Goal: Check status: Check status

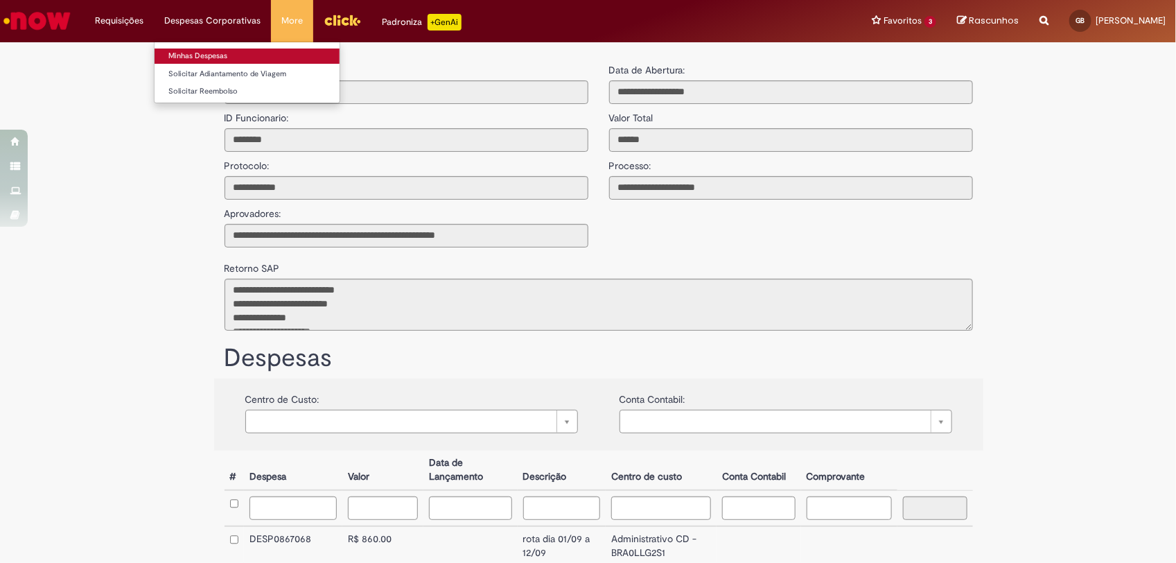
click at [195, 52] on link "Minhas Despesas" at bounding box center [247, 56] width 185 height 15
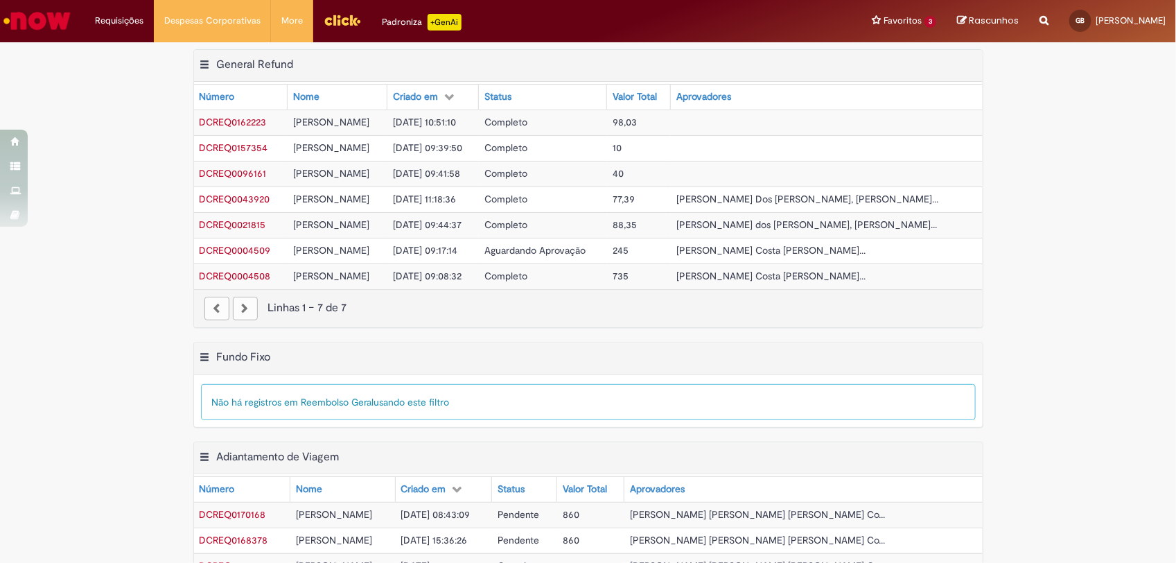
scroll to position [260, 0]
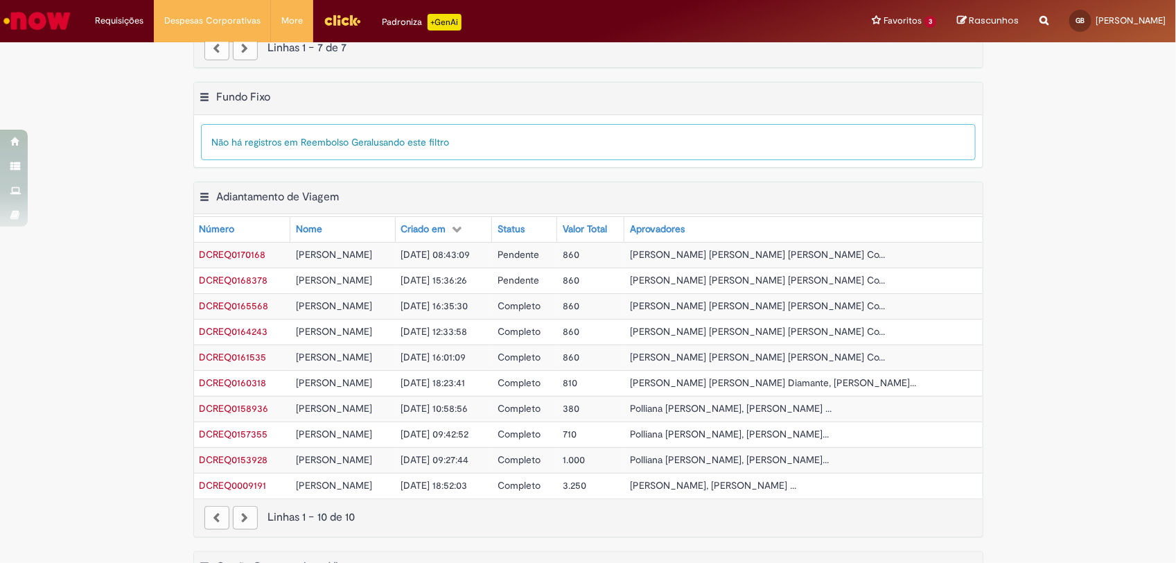
click at [245, 254] on span "DCREQ0170168" at bounding box center [233, 254] width 67 height 12
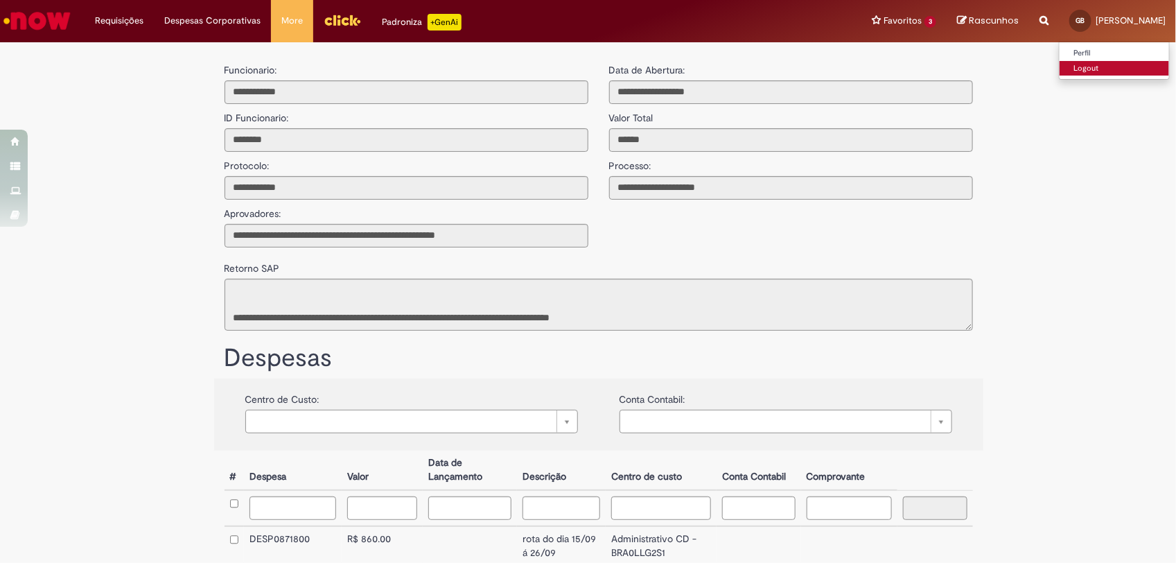
click at [1099, 71] on link "Logout" at bounding box center [1115, 68] width 110 height 15
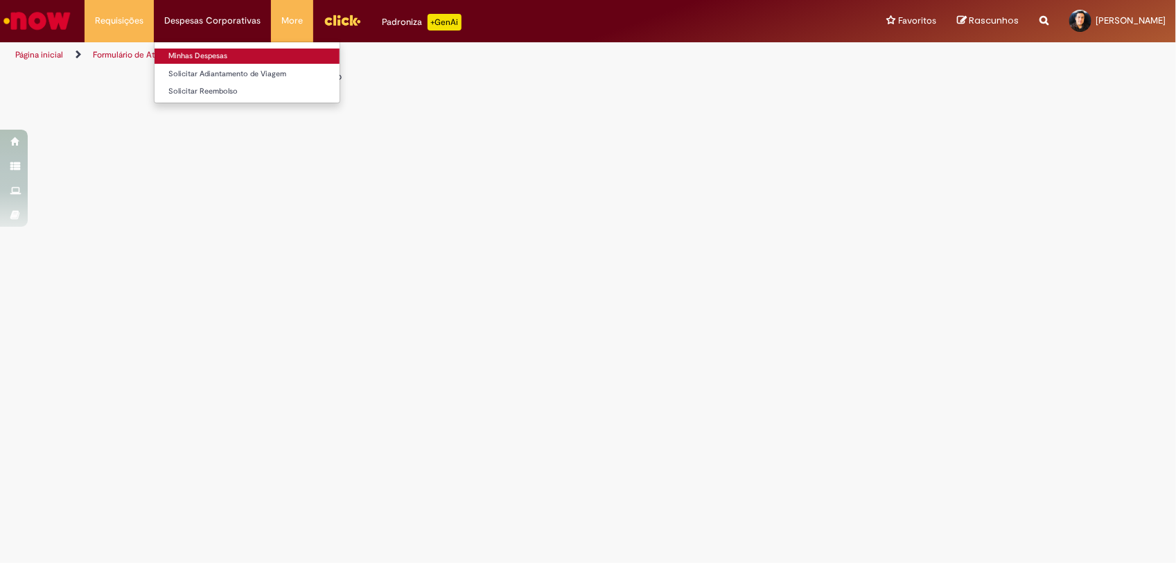
click at [186, 53] on link "Minhas Despesas" at bounding box center [247, 56] width 185 height 15
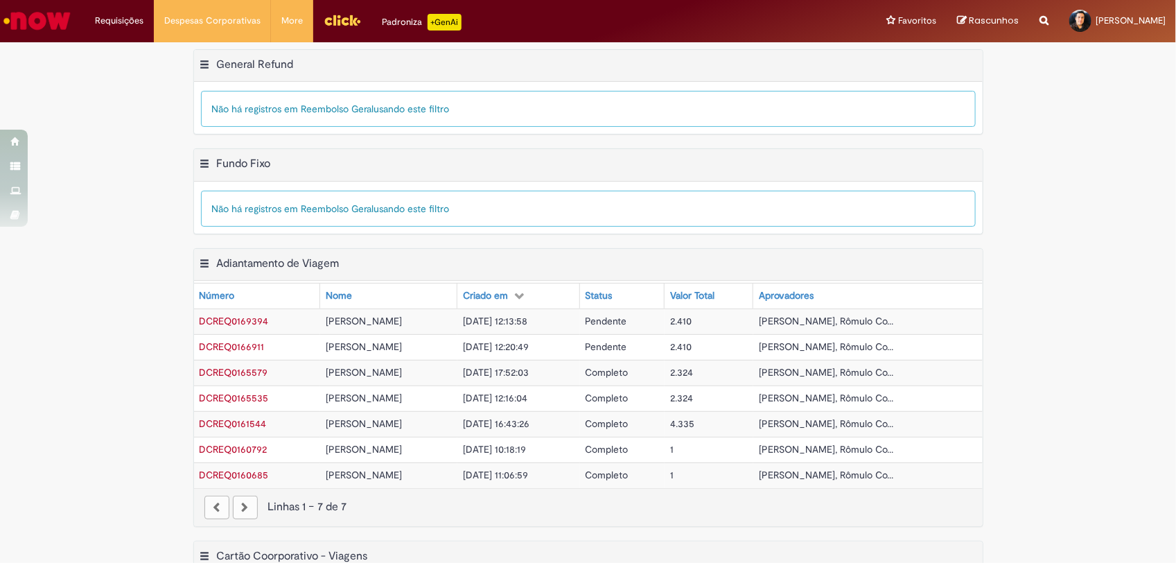
click at [229, 349] on span "DCREQ0166911" at bounding box center [232, 346] width 65 height 12
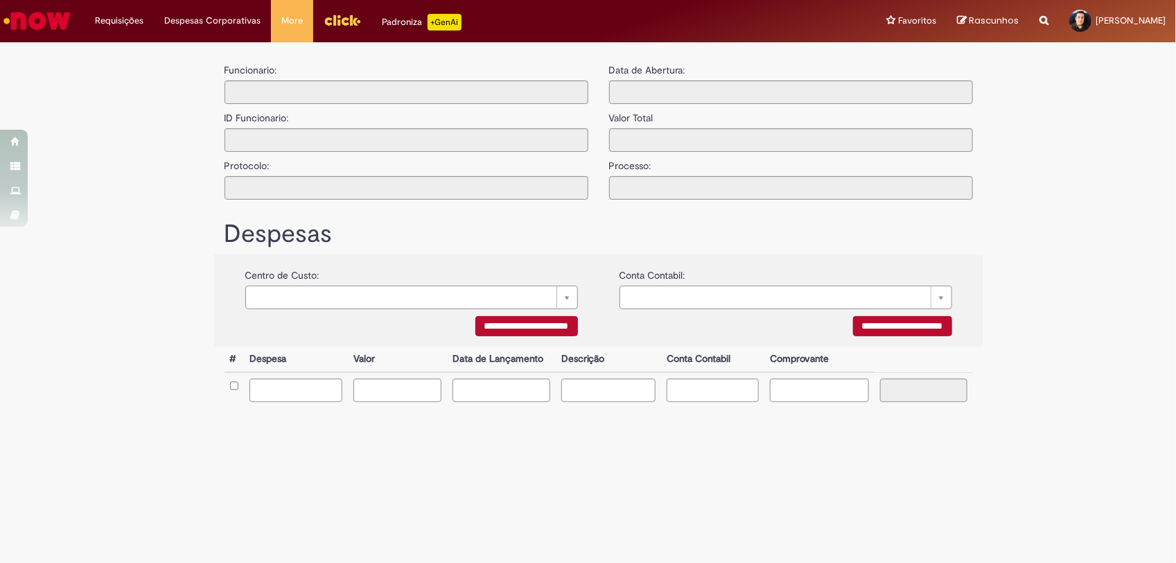
type input "**********"
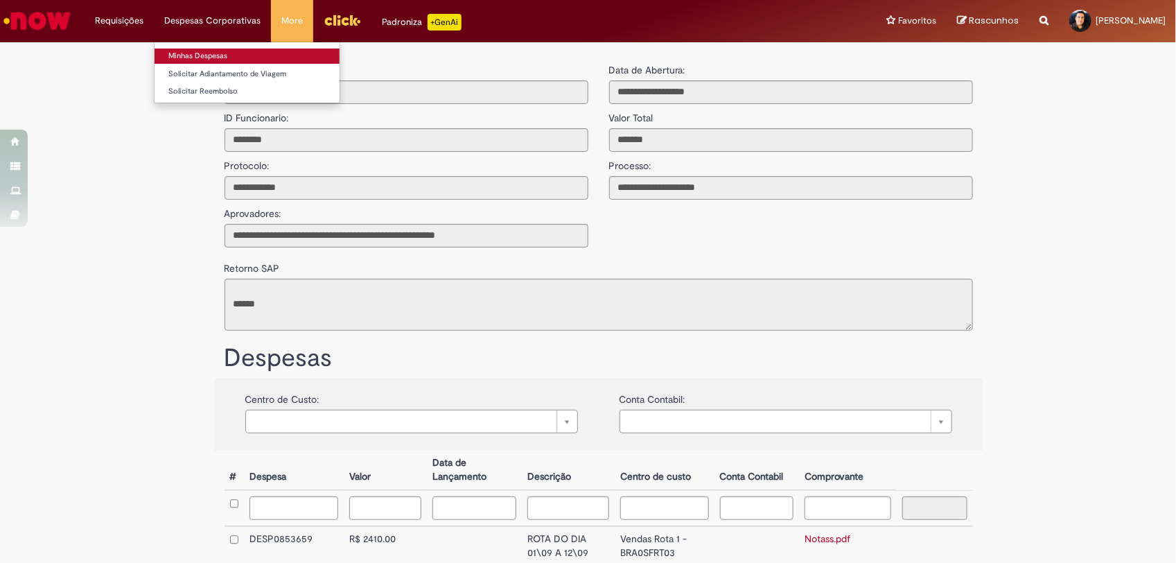
click at [188, 55] on link "Minhas Despesas" at bounding box center [247, 56] width 185 height 15
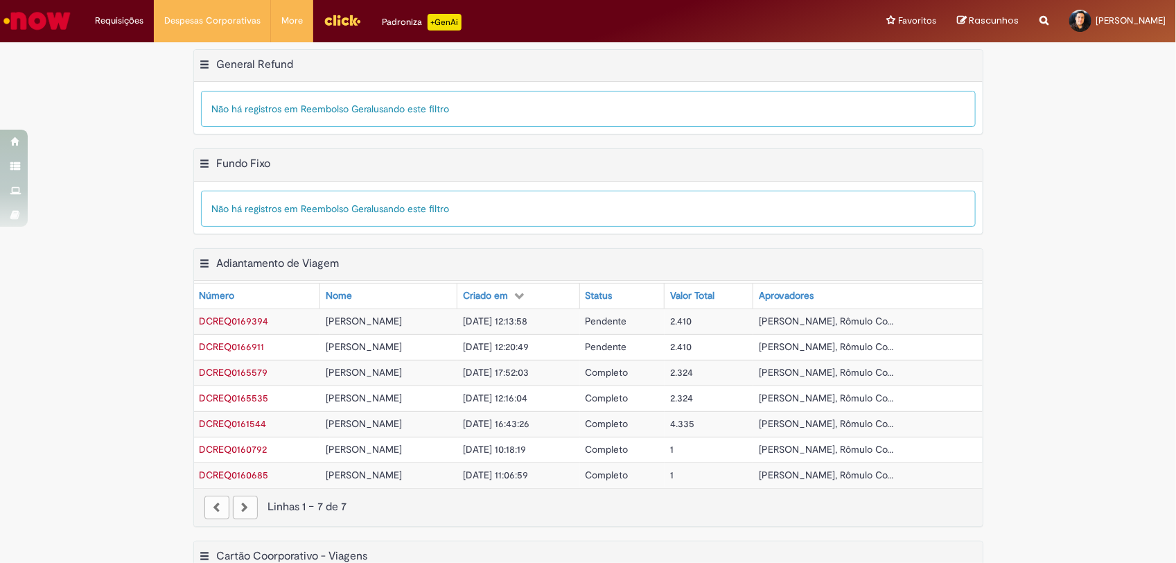
click at [345, 320] on span "[PERSON_NAME]" at bounding box center [364, 321] width 76 height 12
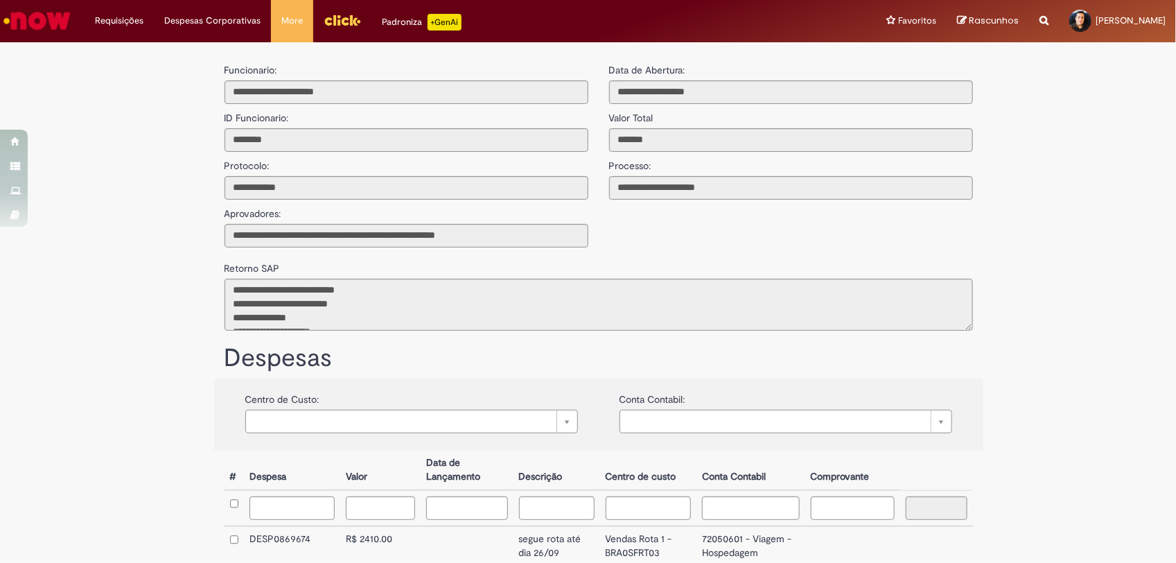
scroll to position [84, 0]
